Goal: Check status

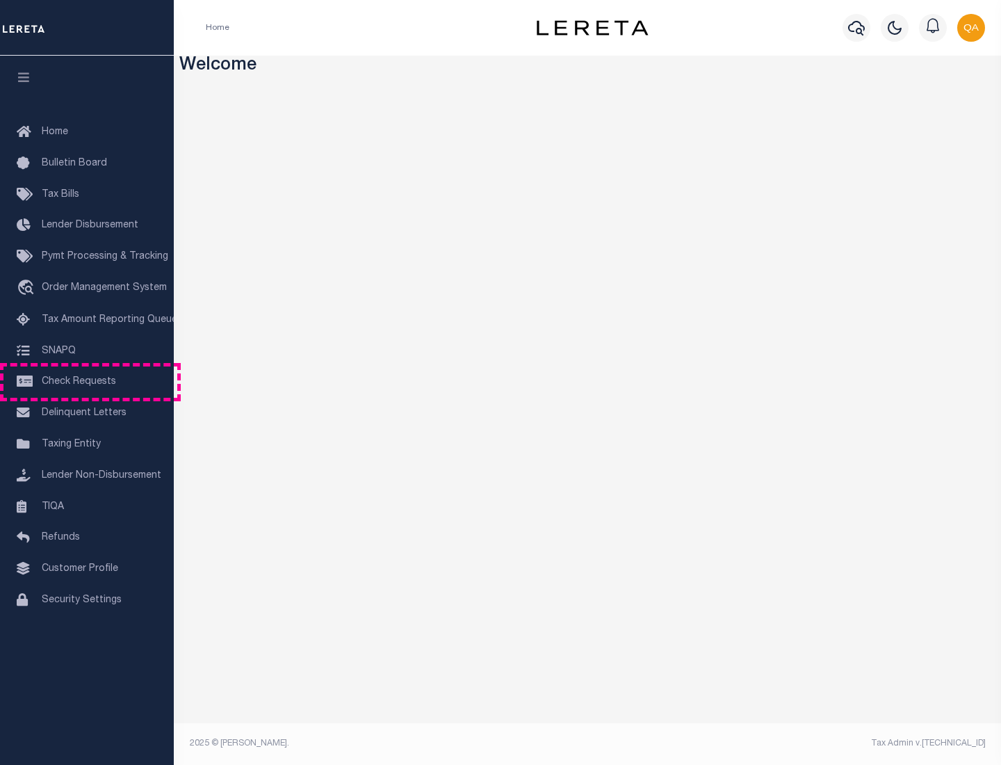
click at [87, 382] on span "Check Requests" at bounding box center [79, 382] width 74 height 10
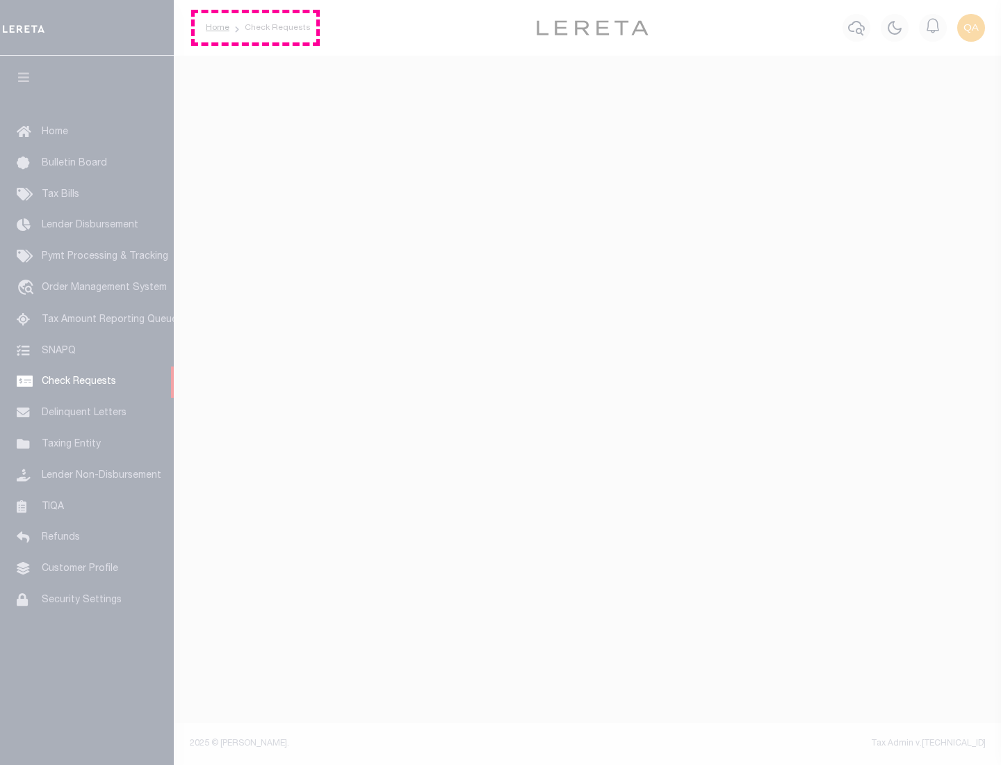
select select "50"
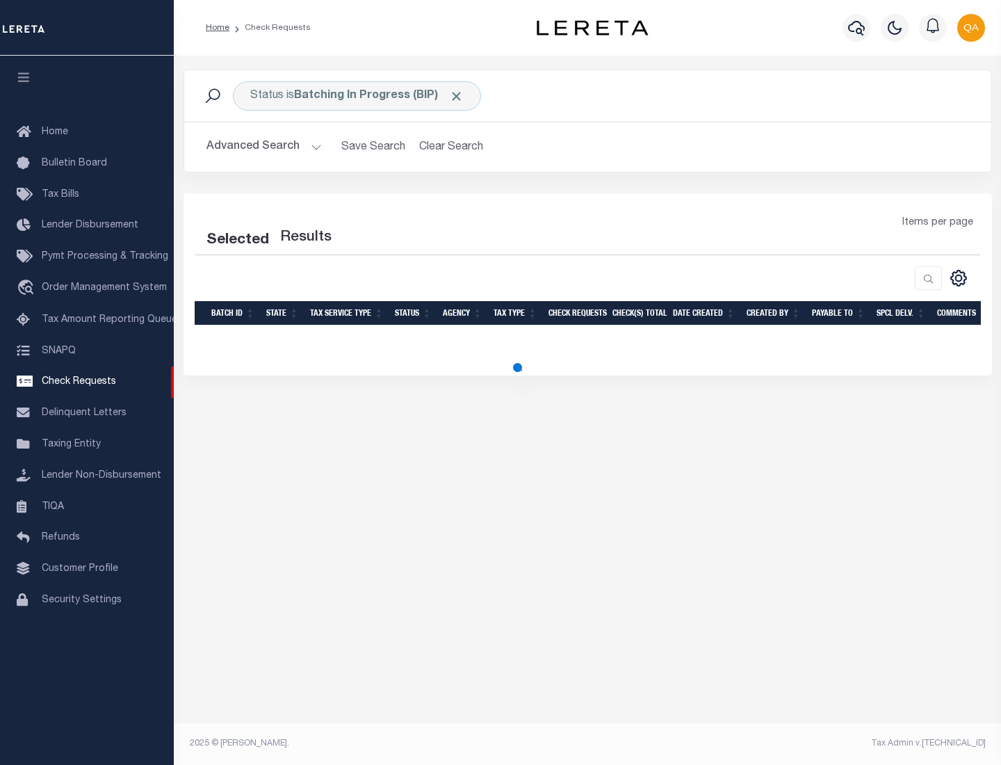
select select "50"
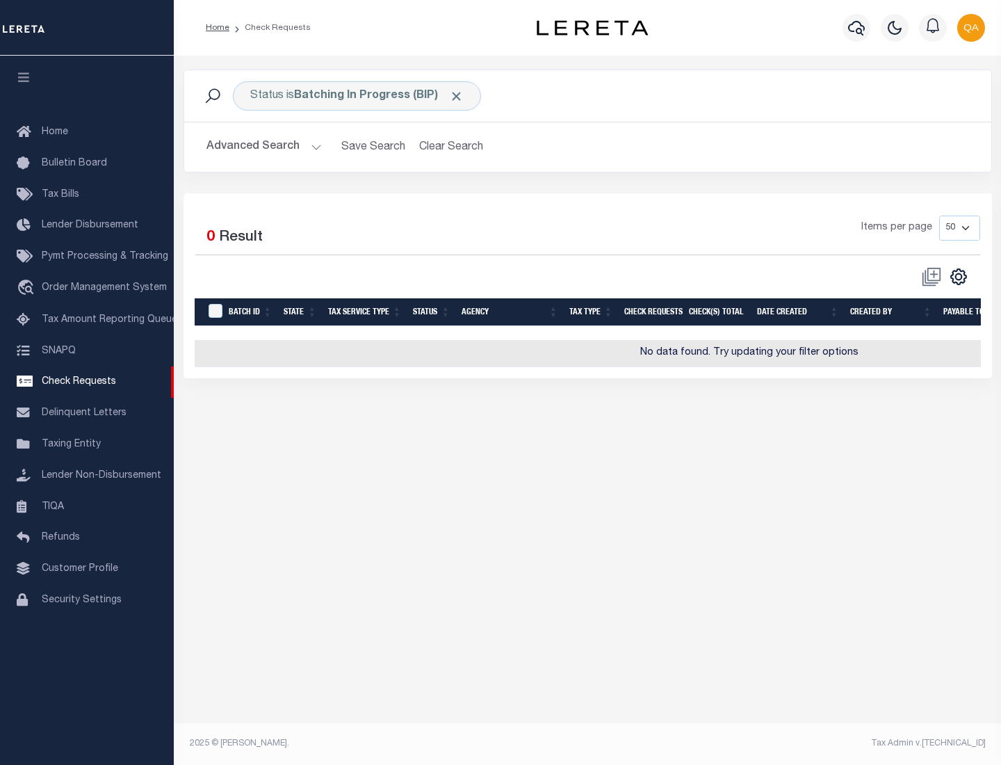
click at [457, 96] on span "Click to Remove" at bounding box center [456, 96] width 15 height 15
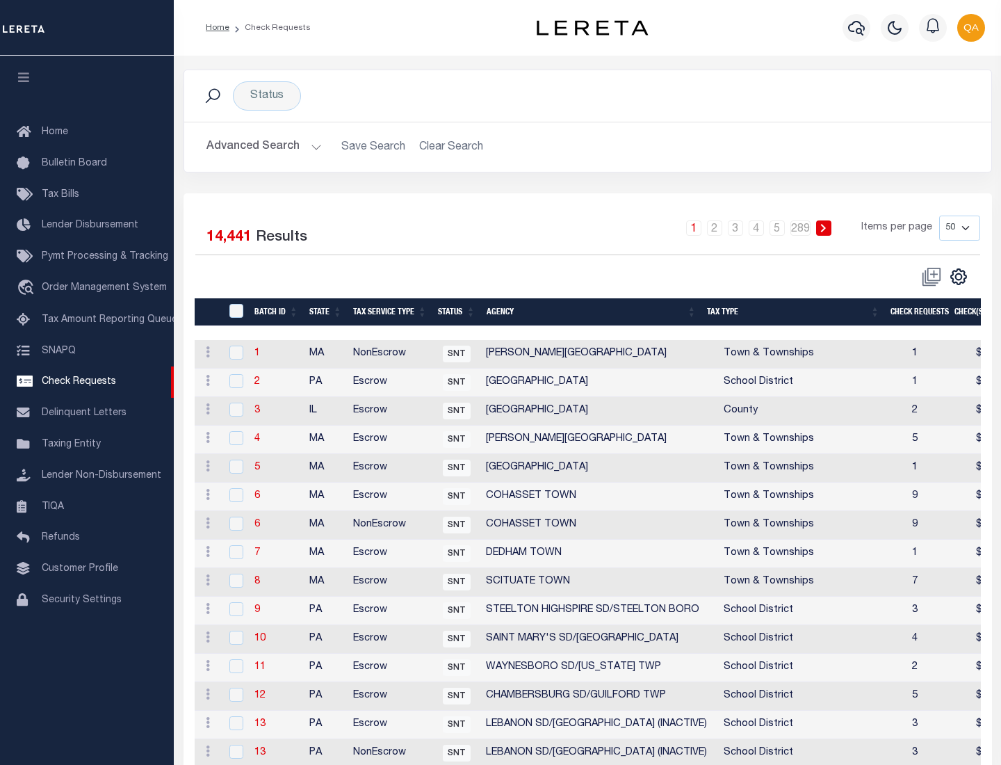
scroll to position [670, 0]
